Goal: Transaction & Acquisition: Obtain resource

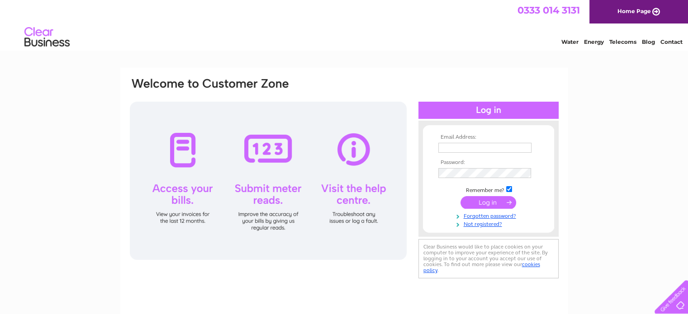
type input "accounts@securitay.co.uk"
click at [482, 203] on input "submit" at bounding box center [489, 202] width 56 height 13
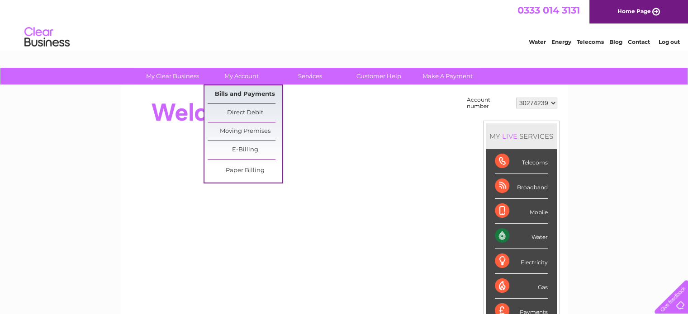
click at [252, 91] on link "Bills and Payments" at bounding box center [245, 95] width 75 height 18
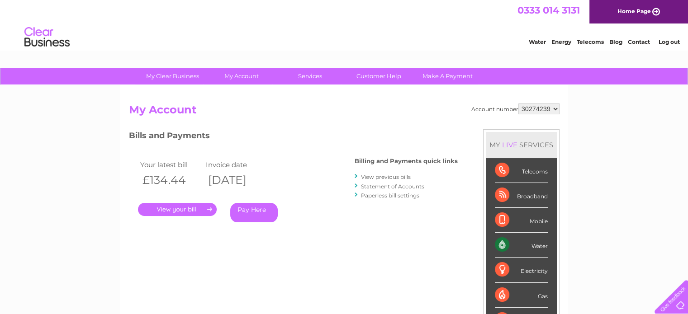
click at [198, 207] on link "." at bounding box center [177, 209] width 79 height 13
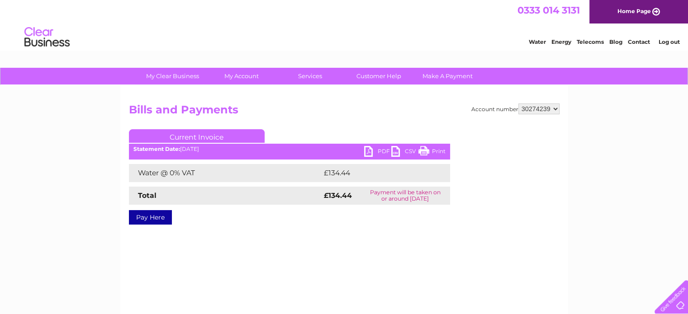
click at [383, 151] on link "PDF" at bounding box center [377, 152] width 27 height 13
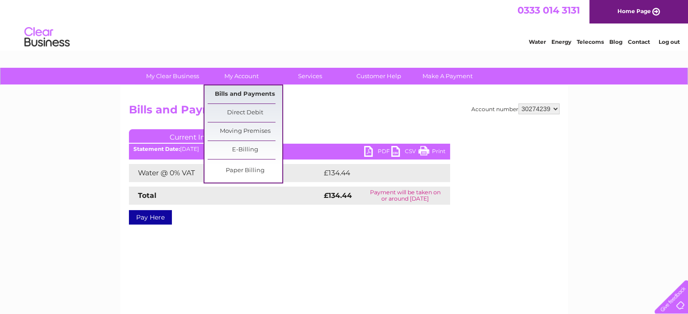
click at [246, 97] on link "Bills and Payments" at bounding box center [245, 95] width 75 height 18
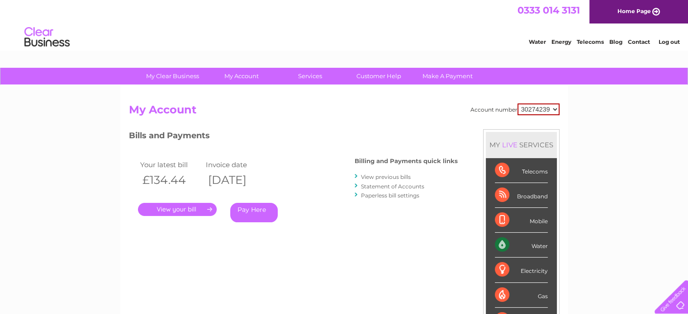
click at [399, 176] on link "View previous bills" at bounding box center [386, 177] width 50 height 7
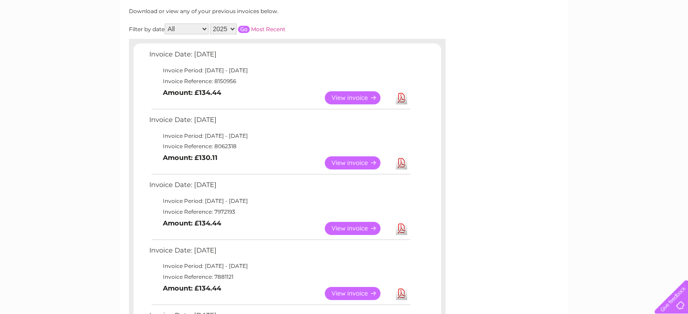
scroll to position [136, 0]
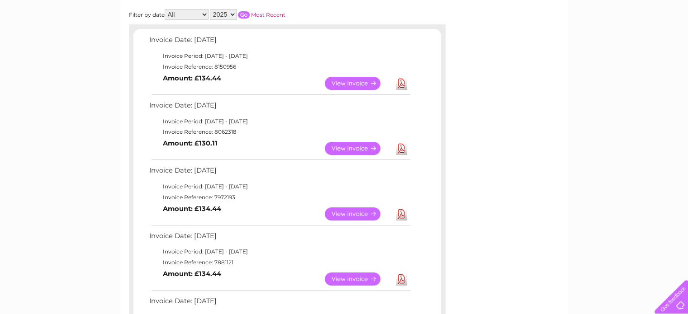
click at [402, 217] on link "Download" at bounding box center [401, 214] width 11 height 13
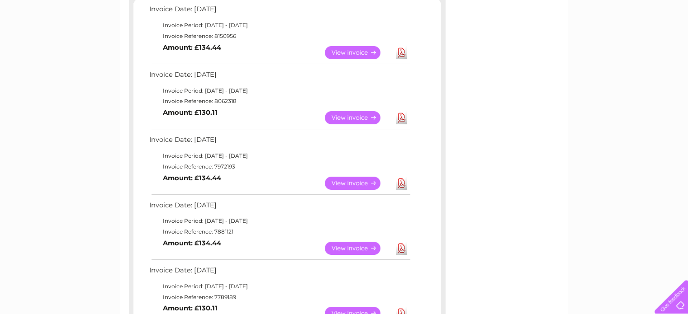
scroll to position [181, 0]
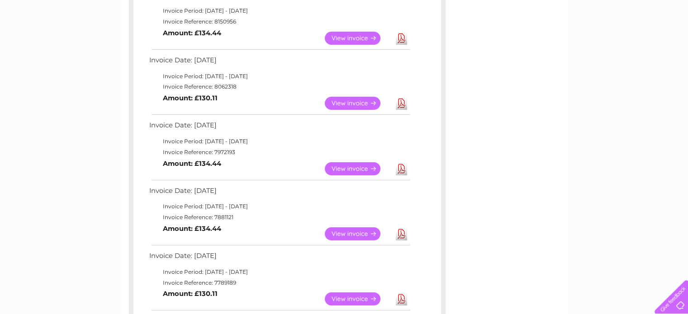
click at [404, 233] on link "Download" at bounding box center [401, 234] width 11 height 13
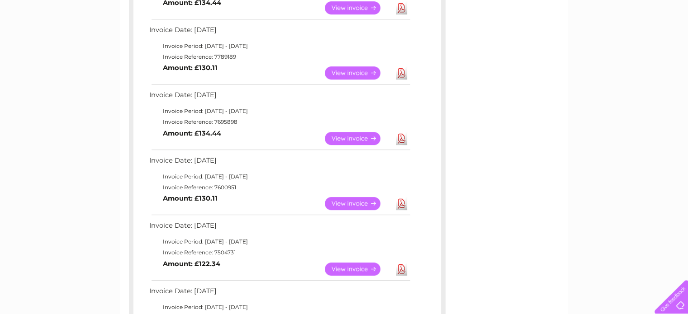
scroll to position [452, 0]
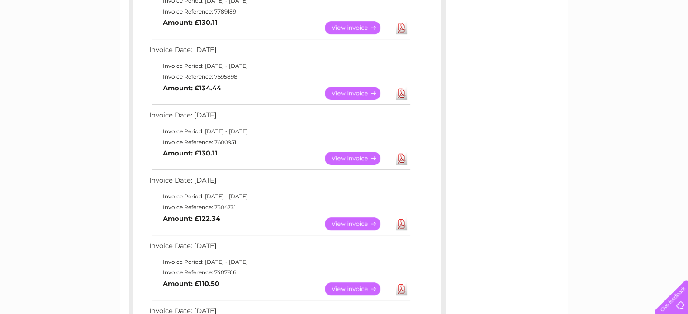
click at [400, 158] on link "Download" at bounding box center [401, 158] width 11 height 13
click at [346, 89] on link "View" at bounding box center [358, 93] width 67 height 13
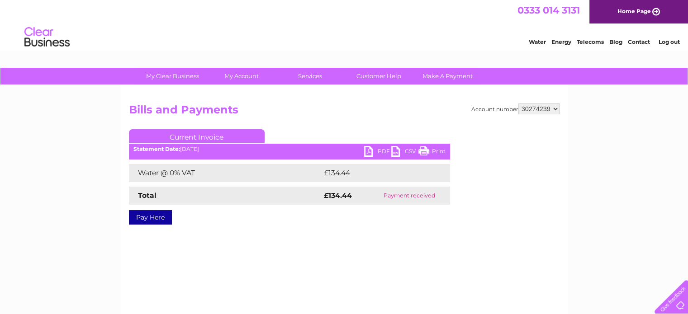
click at [370, 151] on link "PDF" at bounding box center [377, 152] width 27 height 13
